Goal: Task Accomplishment & Management: Manage account settings

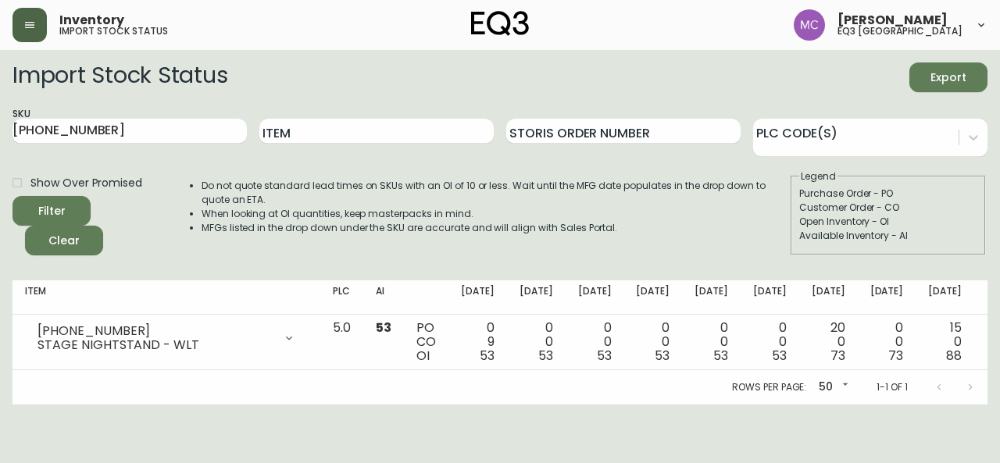
click at [31, 21] on icon "button" at bounding box center [29, 25] width 13 height 13
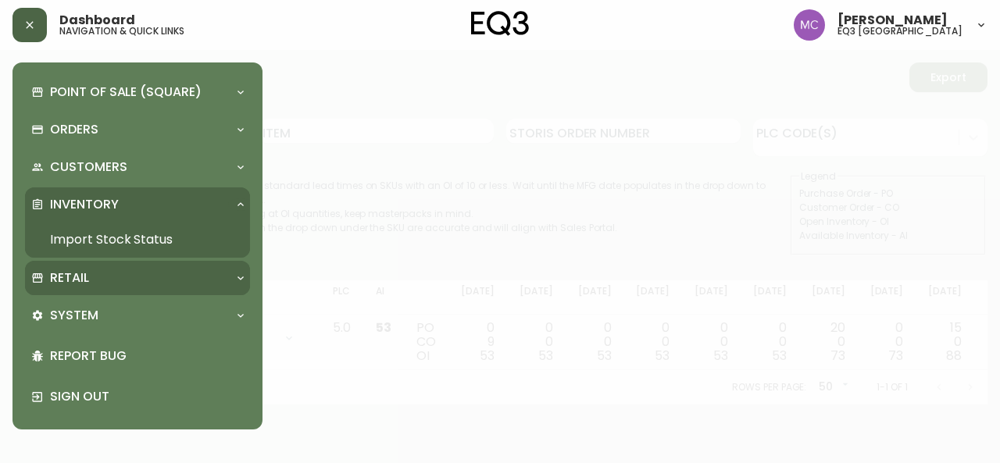
click at [73, 265] on div "Retail" at bounding box center [137, 278] width 225 height 34
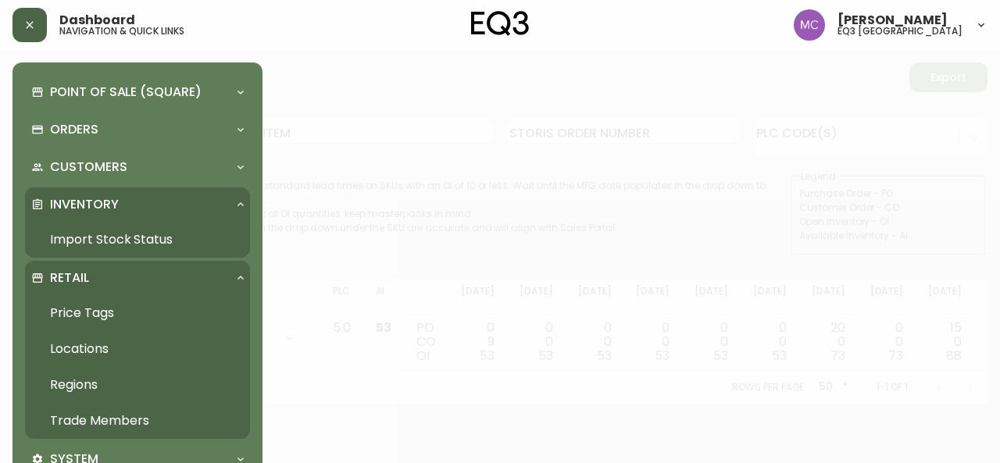
click at [101, 420] on link "Trade Members" at bounding box center [137, 421] width 225 height 36
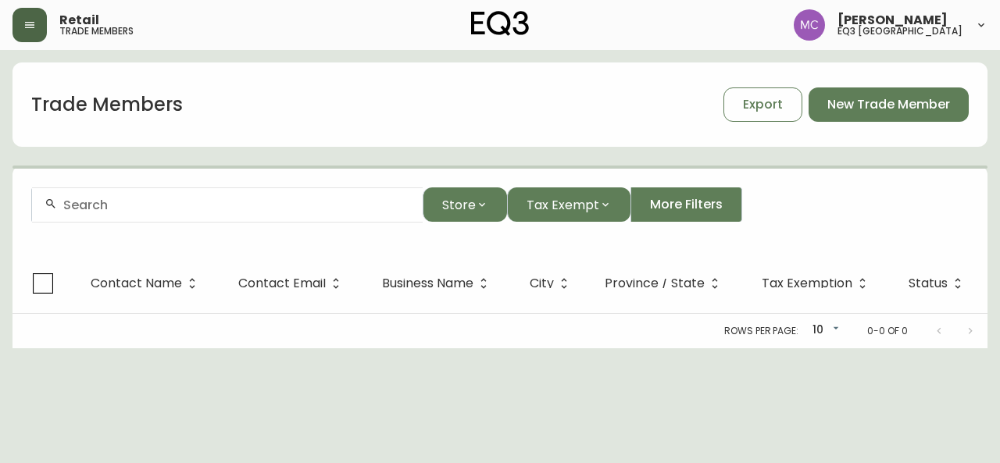
click at [129, 194] on div at bounding box center [227, 205] width 391 height 35
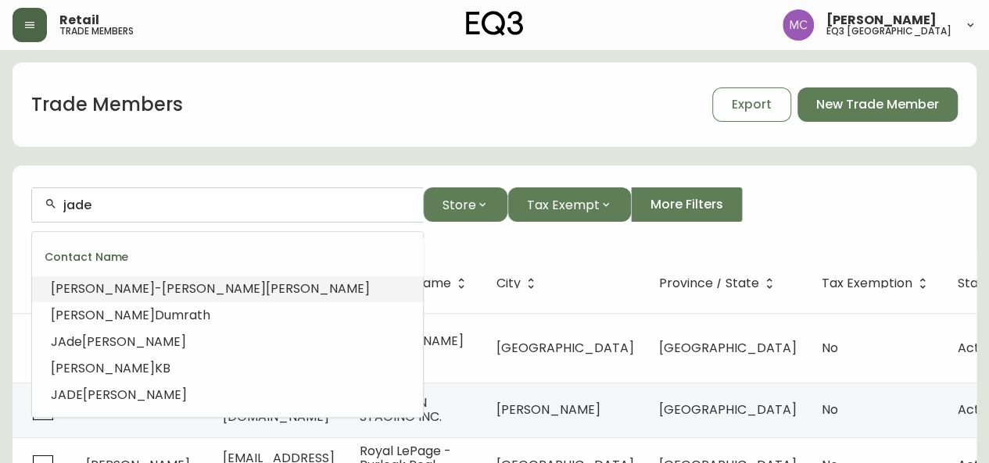
click at [108, 208] on input "jade" at bounding box center [236, 205] width 347 height 15
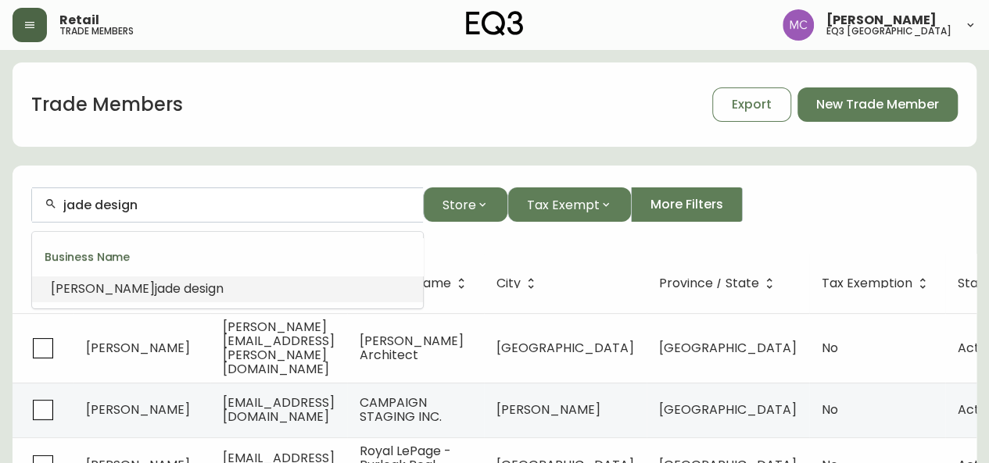
type input "[PERSON_NAME] design"
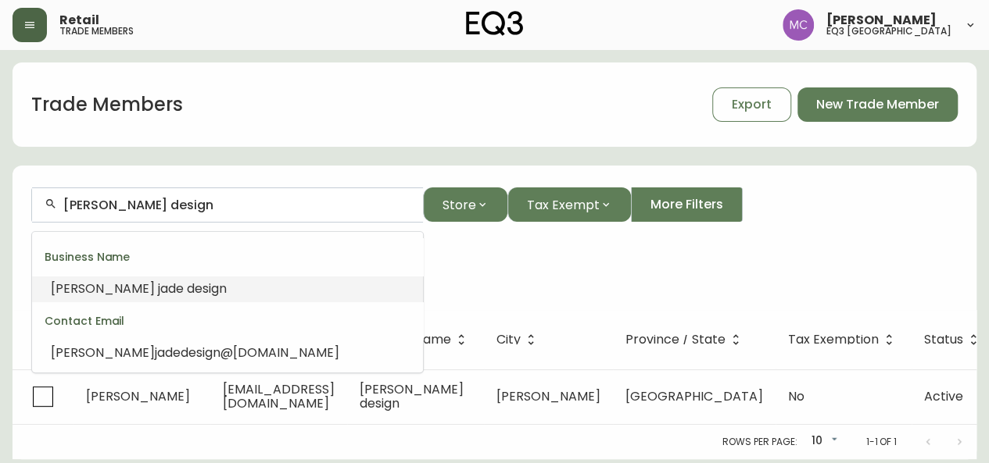
drag, startPoint x: 171, startPoint y: 207, endPoint x: 1, endPoint y: 198, distance: 170.6
click at [1, 198] on main "Trade Members Export New Trade Member [PERSON_NAME] design Store Tax Exempt Mor…" at bounding box center [494, 255] width 989 height 410
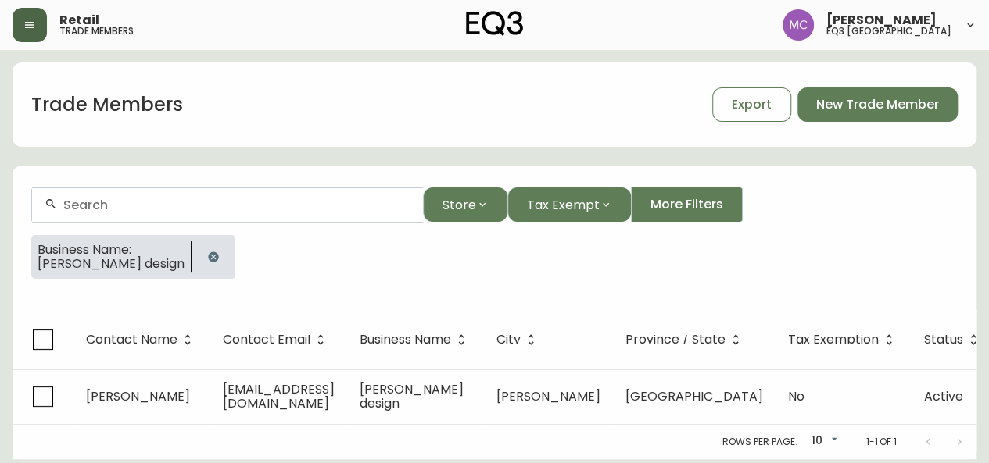
click at [207, 261] on icon "button" at bounding box center [213, 257] width 13 height 13
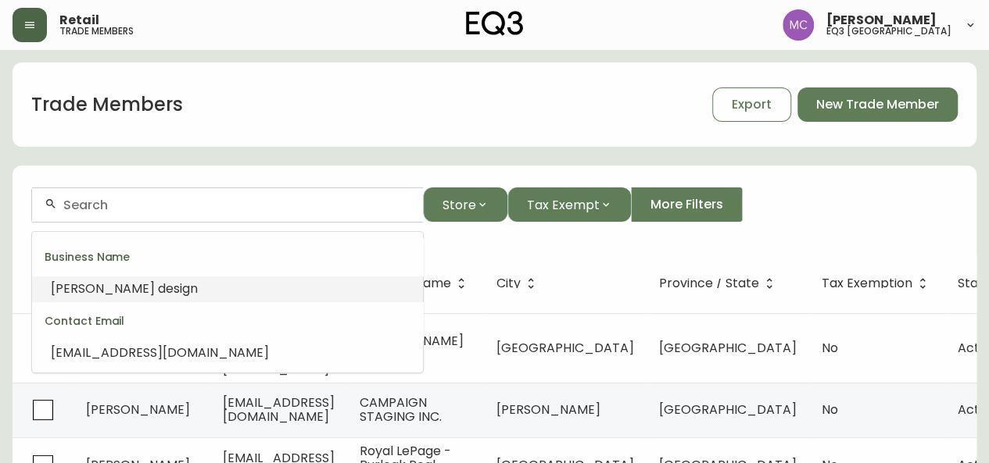
click at [80, 209] on input "text" at bounding box center [236, 205] width 347 height 15
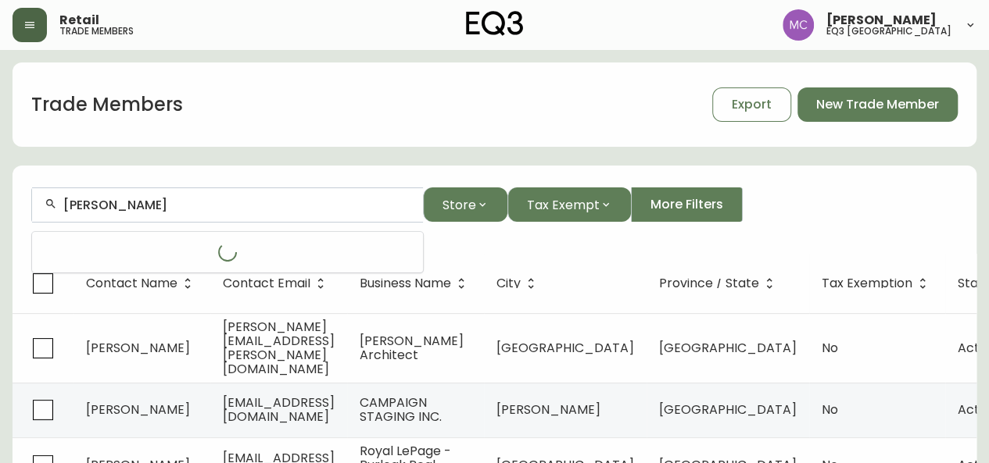
type input "[PERSON_NAME]"
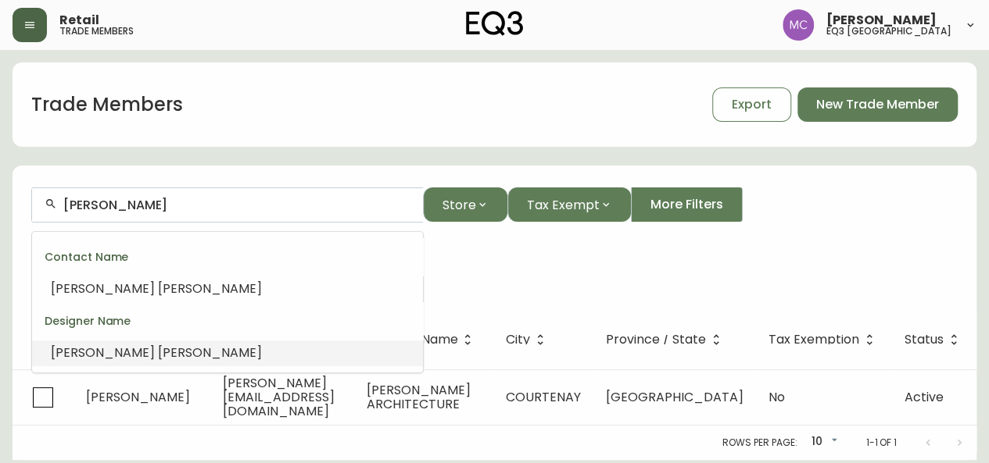
drag, startPoint x: 183, startPoint y: 206, endPoint x: 56, endPoint y: 196, distance: 127.0
click at [56, 196] on div "[PERSON_NAME]" at bounding box center [227, 205] width 391 height 35
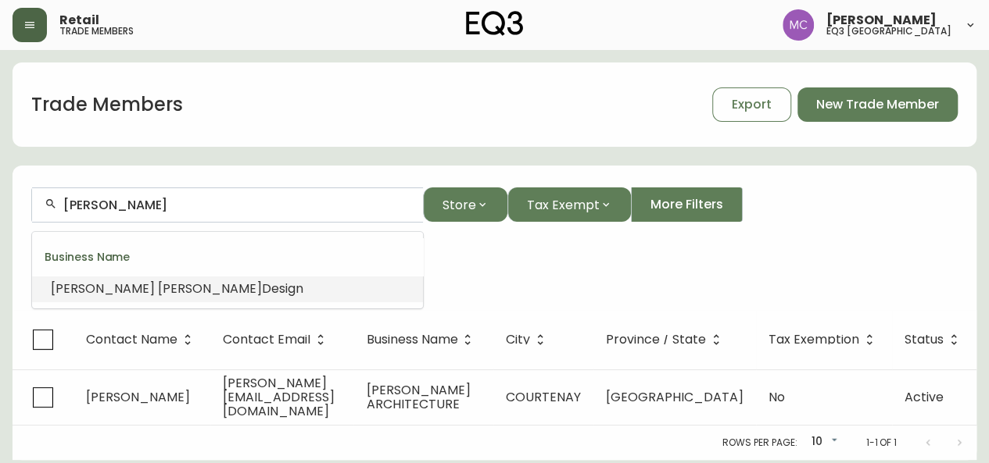
click at [158, 288] on span "[PERSON_NAME]" at bounding box center [210, 289] width 104 height 18
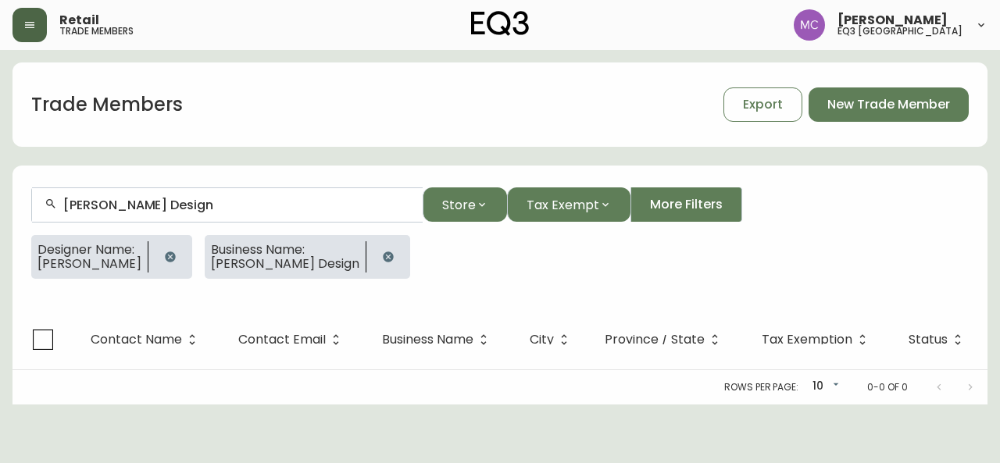
type input "[PERSON_NAME] Design"
click at [165, 260] on icon "button" at bounding box center [170, 257] width 10 height 10
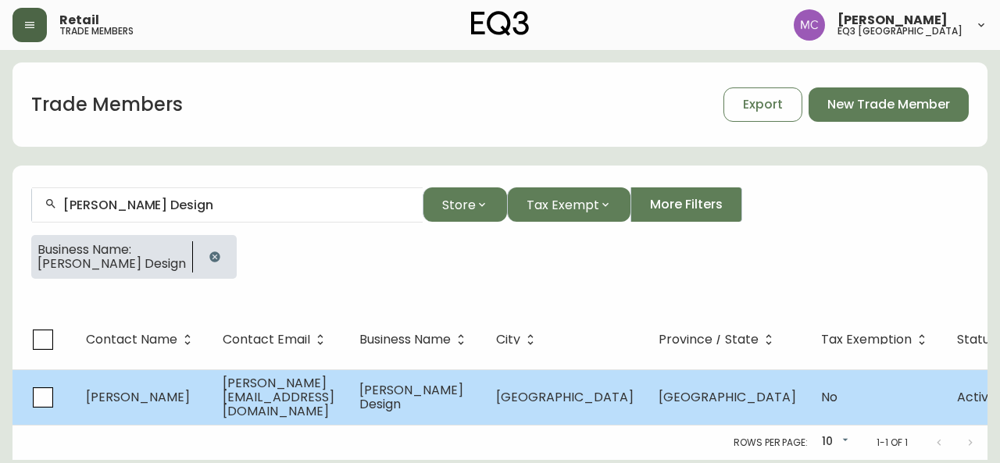
click at [277, 393] on span "[PERSON_NAME][EMAIL_ADDRESS][DOMAIN_NAME]" at bounding box center [279, 397] width 112 height 46
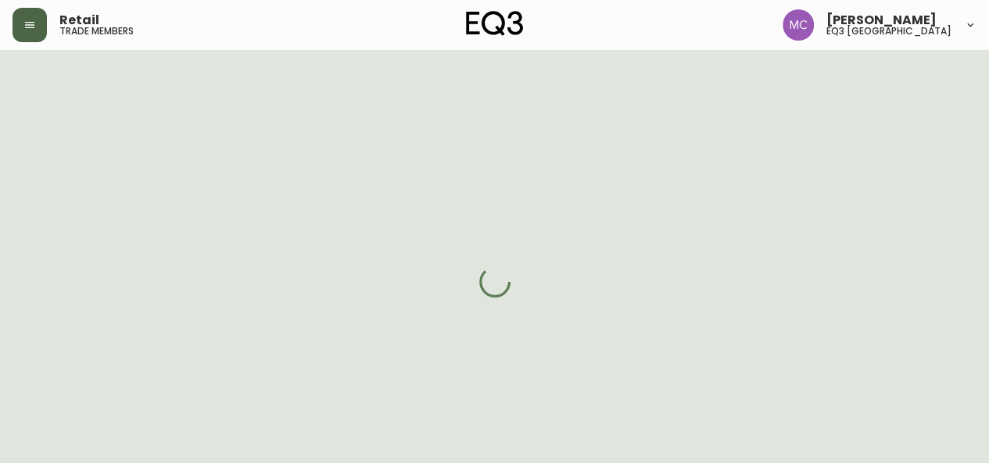
select select "BC"
select select "CA"
select select "CA_EN"
select select "Other"
select select "cjw10z96p001r6gs00juufhhe"
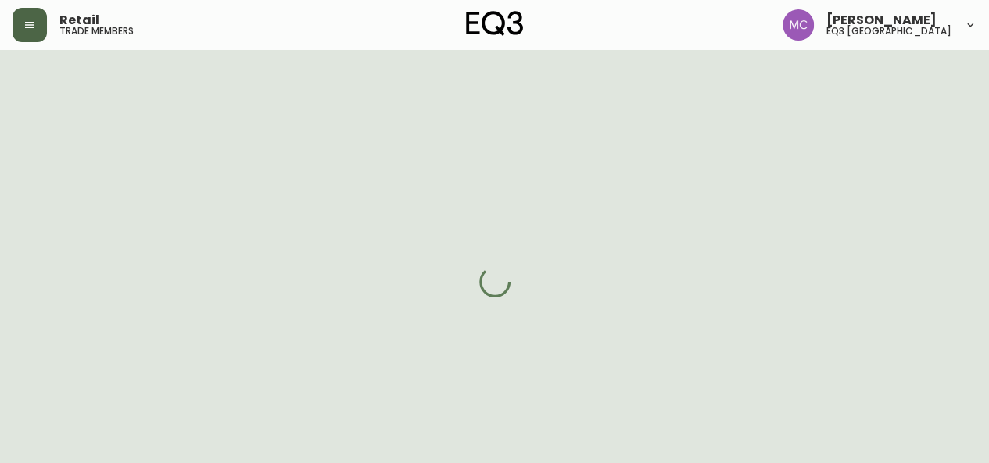
select select "false"
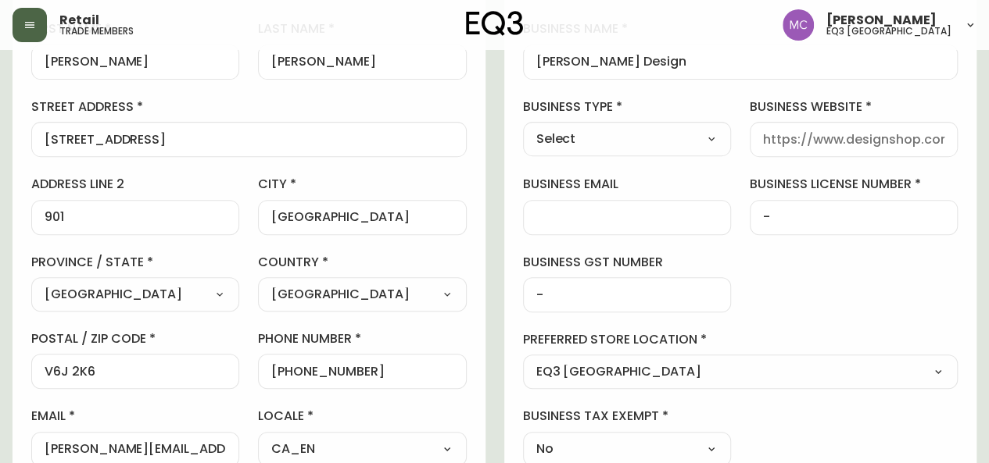
scroll to position [274, 0]
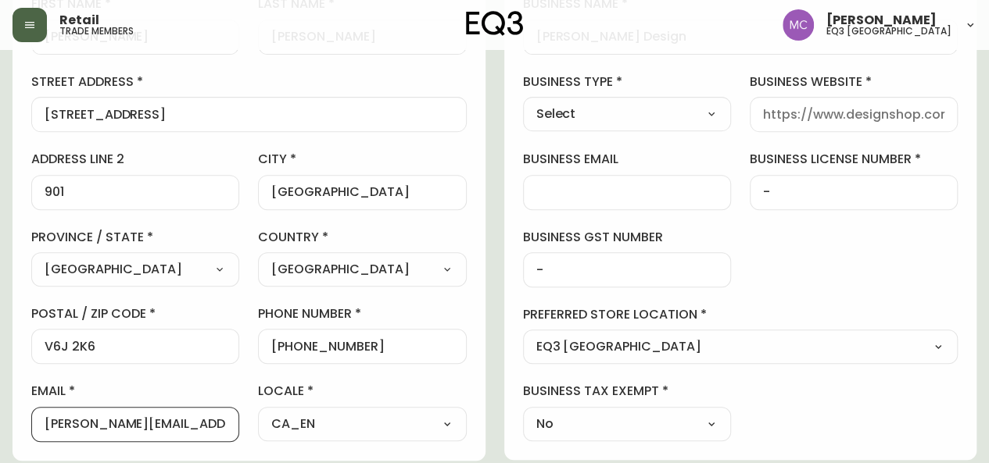
drag, startPoint x: 179, startPoint y: 423, endPoint x: 32, endPoint y: 419, distance: 147.0
click at [32, 419] on div "[PERSON_NAME][EMAIL_ADDRESS][DOMAIN_NAME]" at bounding box center [135, 424] width 208 height 35
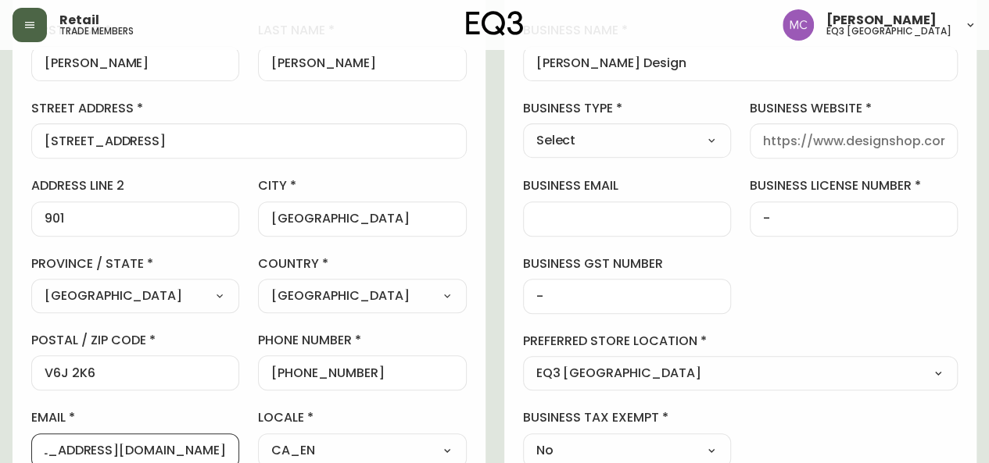
scroll to position [250, 0]
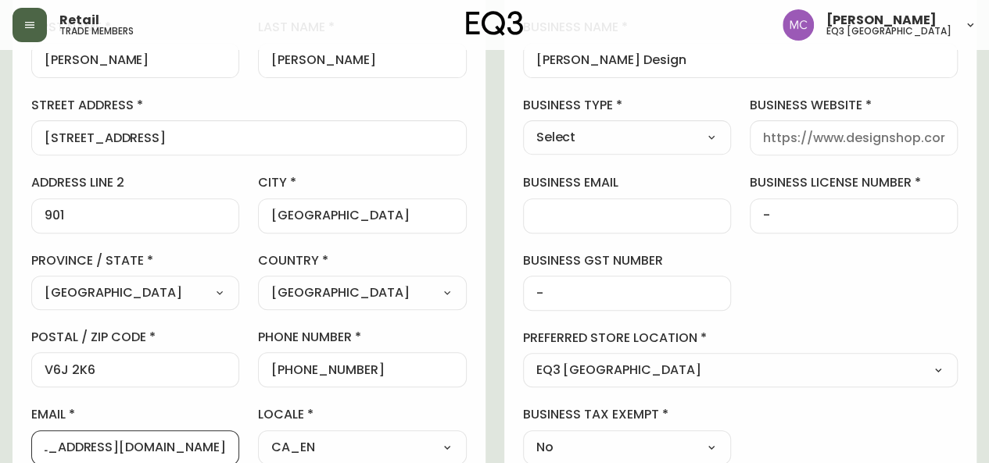
type input "[EMAIL_ADDRESS][DOMAIN_NAME]"
click at [707, 134] on select "Select Interior Designer Architect Home Builder Contractor Real Estate Agent Ho…" at bounding box center [627, 137] width 208 height 23
select select "Interior Designer"
click at [523, 126] on select "Select Interior Designer Architect Home Builder Contractor Real Estate Agent Ho…" at bounding box center [627, 137] width 208 height 23
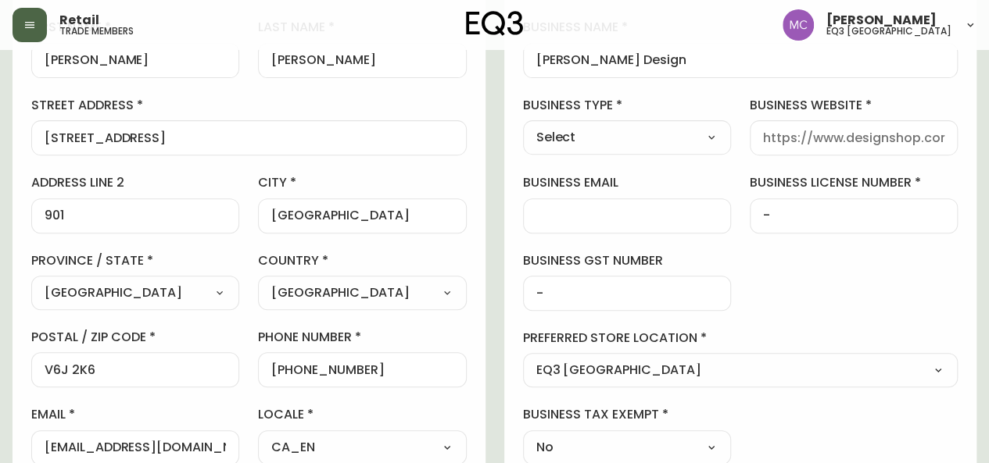
type input "Interior Designer"
click at [114, 443] on input "[EMAIL_ADDRESS][DOMAIN_NAME]" at bounding box center [135, 448] width 181 height 15
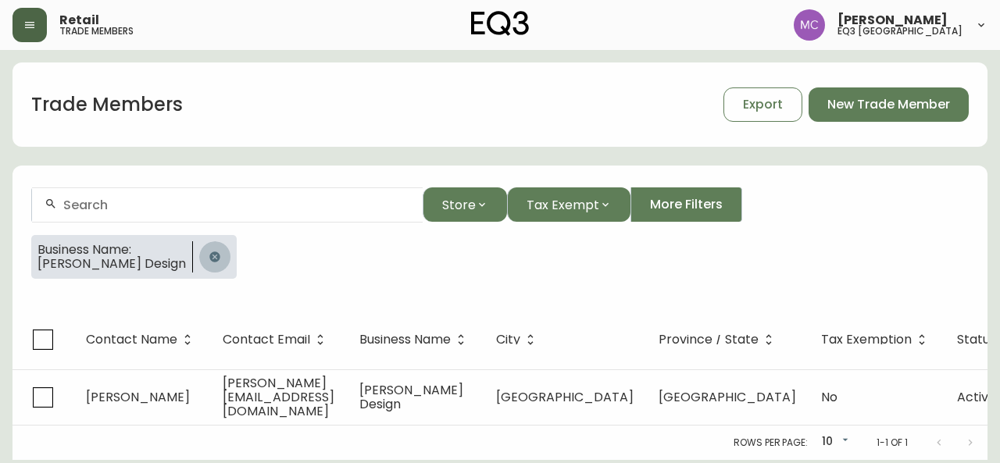
click at [213, 256] on icon "button" at bounding box center [214, 257] width 10 height 10
